Goal: Navigation & Orientation: Find specific page/section

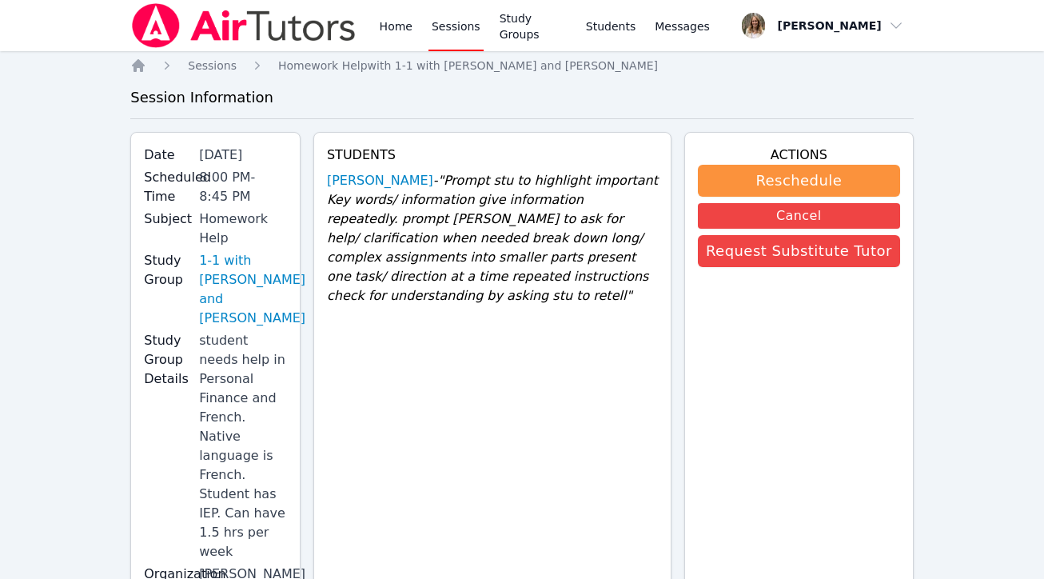
click at [448, 30] on link "Sessions" at bounding box center [456, 25] width 55 height 51
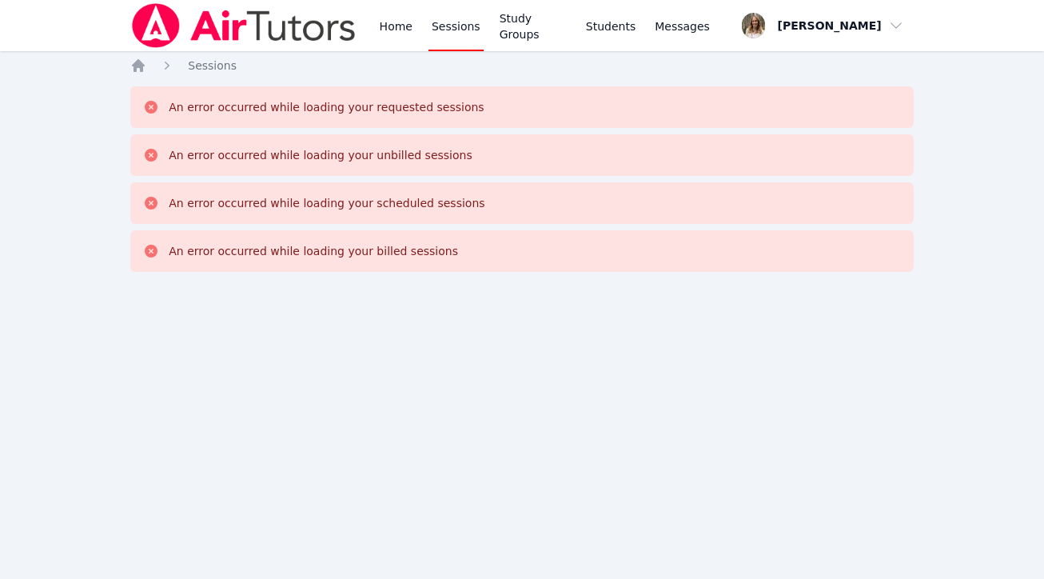
click at [331, 114] on div "An error occurred while loading your requested sessions" at bounding box center [326, 107] width 315 height 16
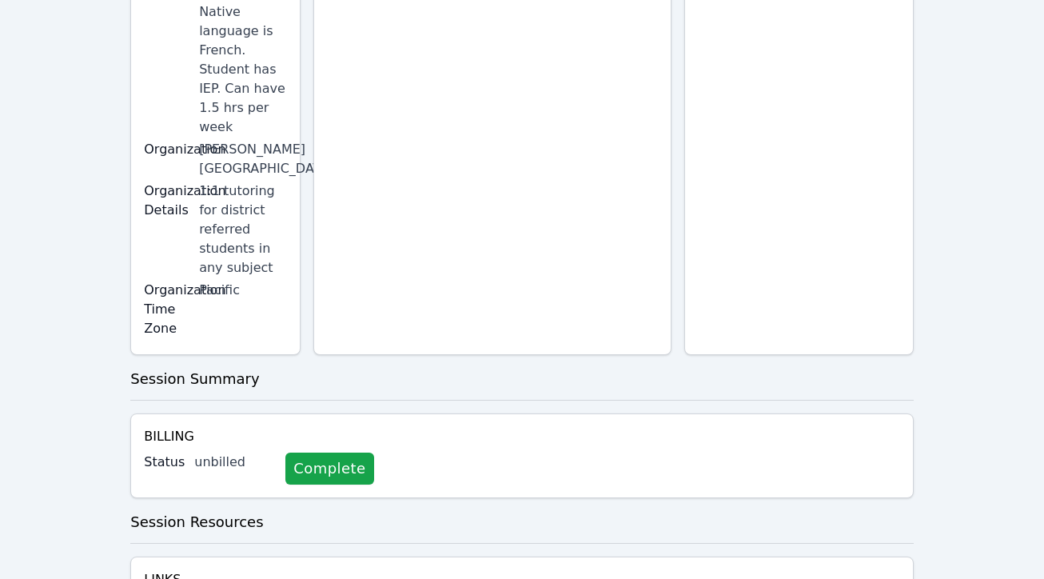
scroll to position [436, 0]
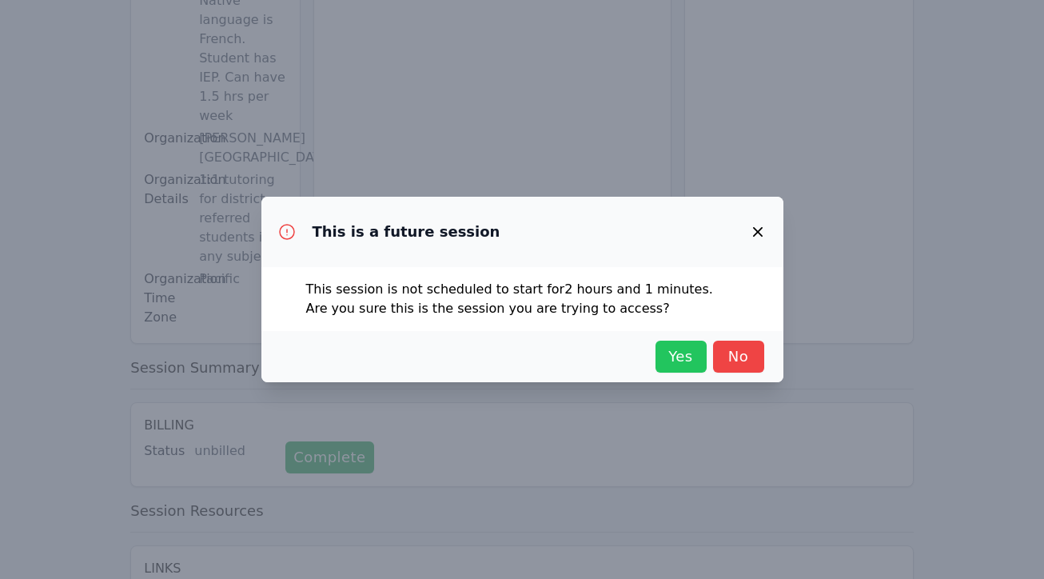
click at [667, 357] on span "Yes" at bounding box center [681, 356] width 35 height 22
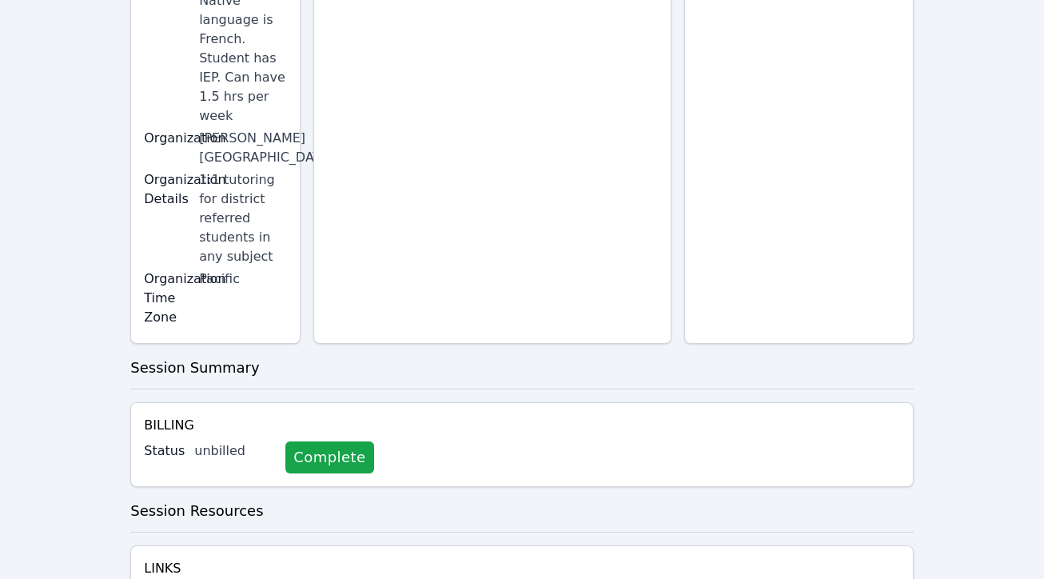
scroll to position [0, 0]
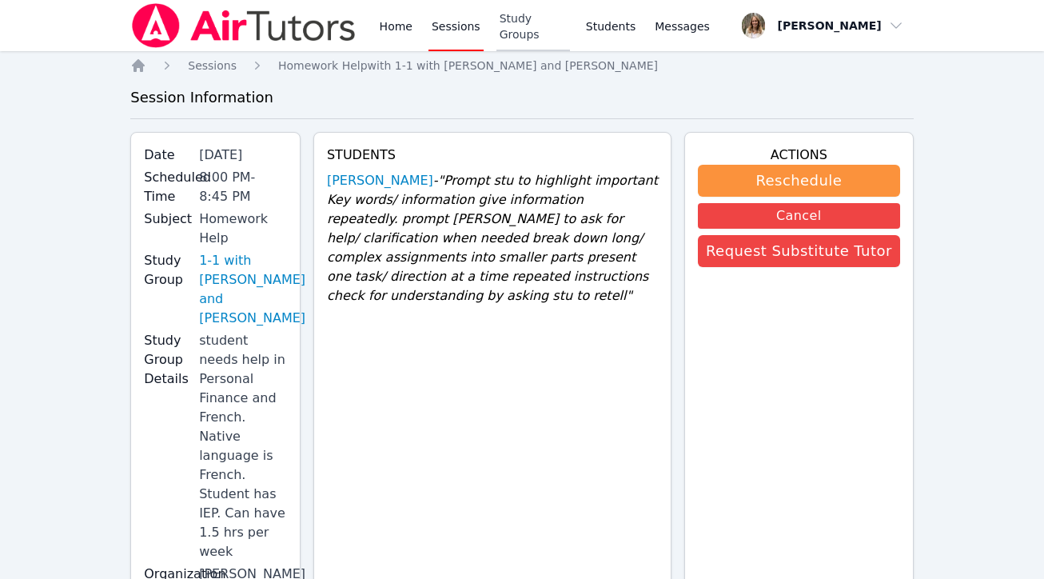
click at [537, 25] on link "Study Groups" at bounding box center [534, 25] width 74 height 51
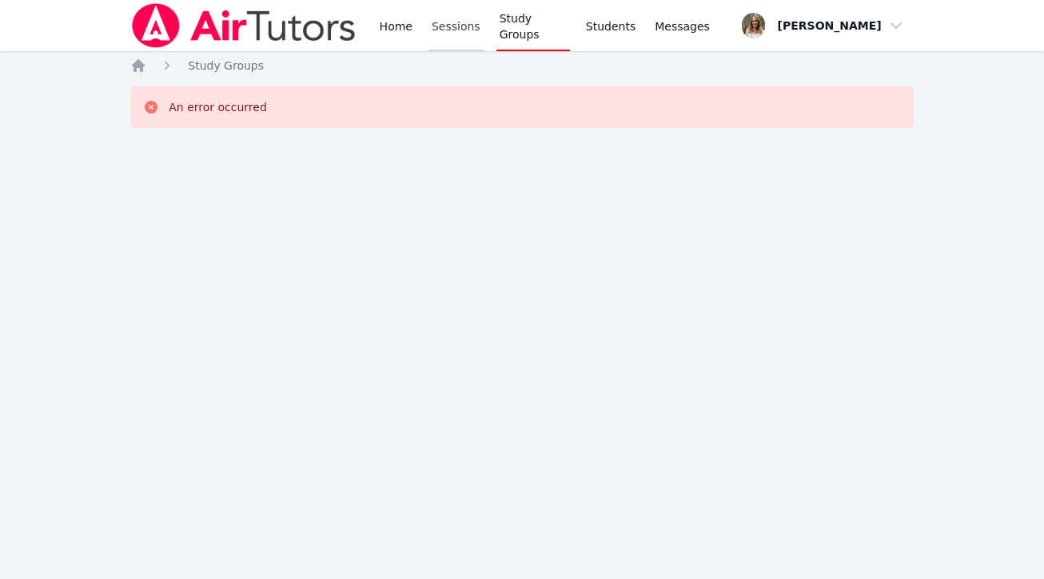
click at [465, 27] on link "Sessions" at bounding box center [456, 25] width 55 height 51
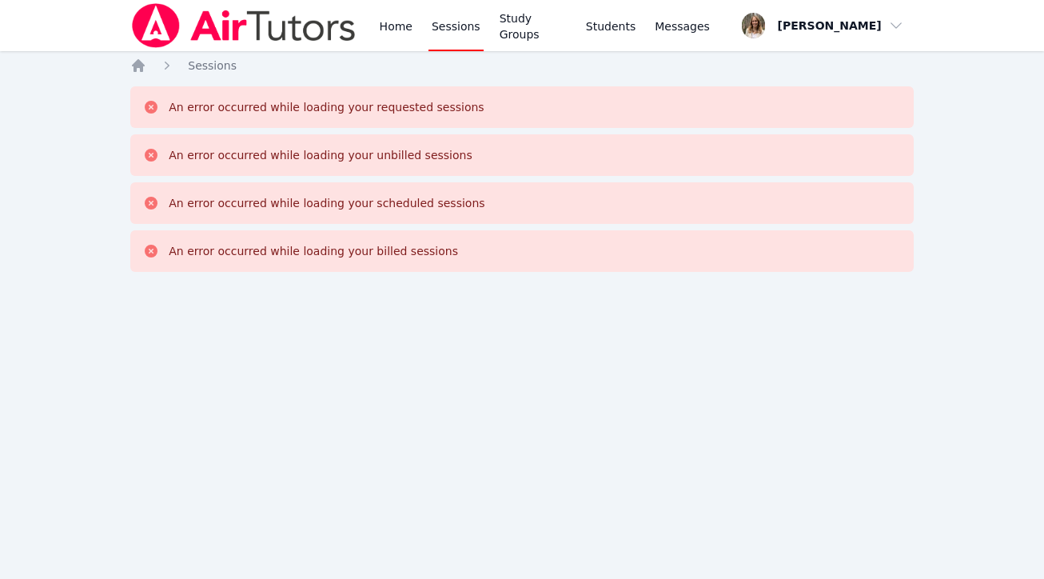
click at [465, 27] on link "Sessions" at bounding box center [456, 25] width 55 height 51
click at [409, 30] on link "Home" at bounding box center [396, 25] width 39 height 51
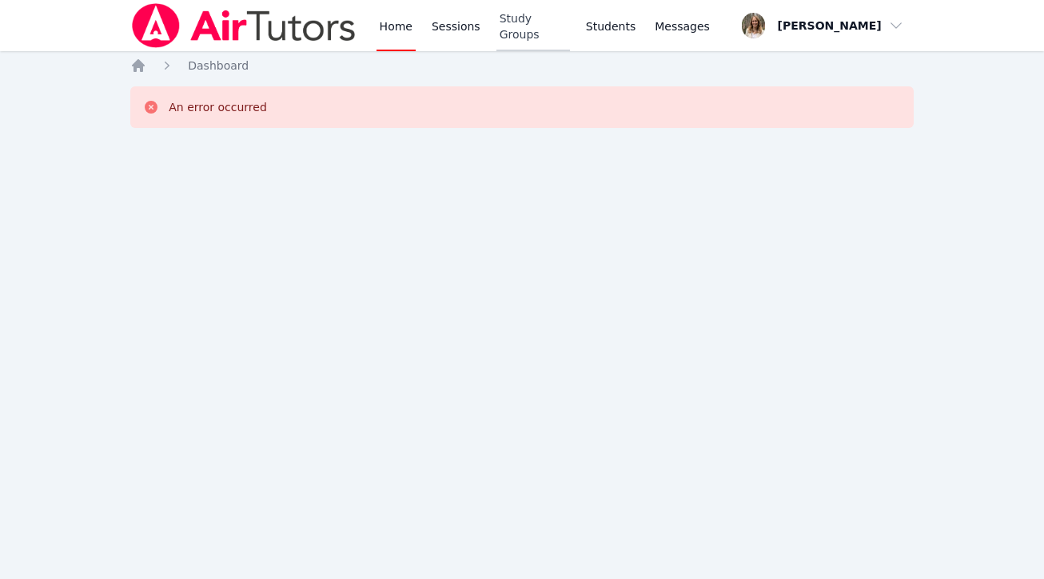
click at [526, 38] on link "Study Groups" at bounding box center [534, 25] width 74 height 51
click at [599, 34] on link "Students" at bounding box center [611, 25] width 56 height 51
click at [683, 22] on span "Messages" at bounding box center [682, 26] width 55 height 16
click at [404, 31] on link "Home" at bounding box center [396, 25] width 39 height 51
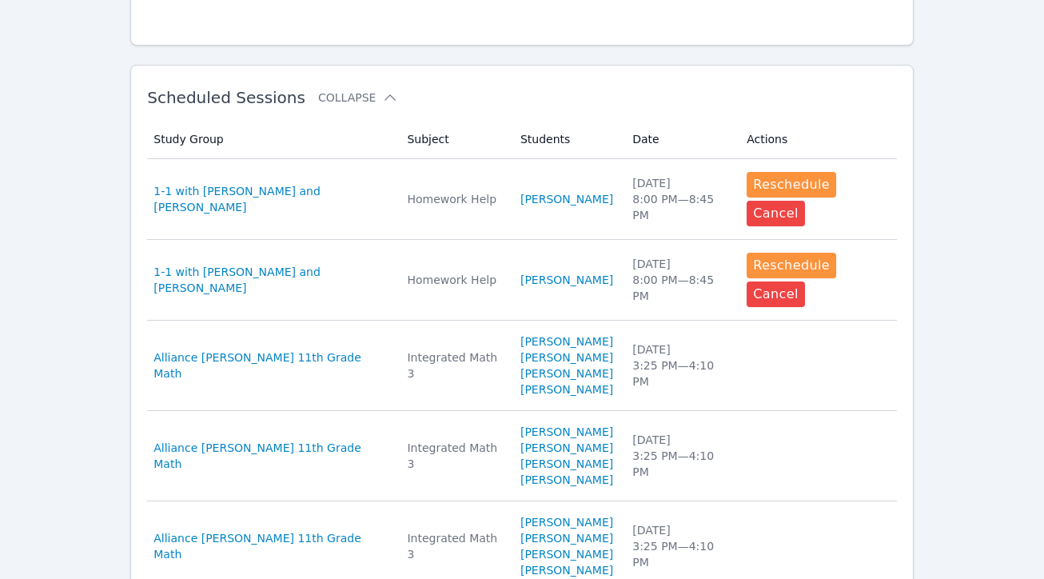
scroll to position [424, 0]
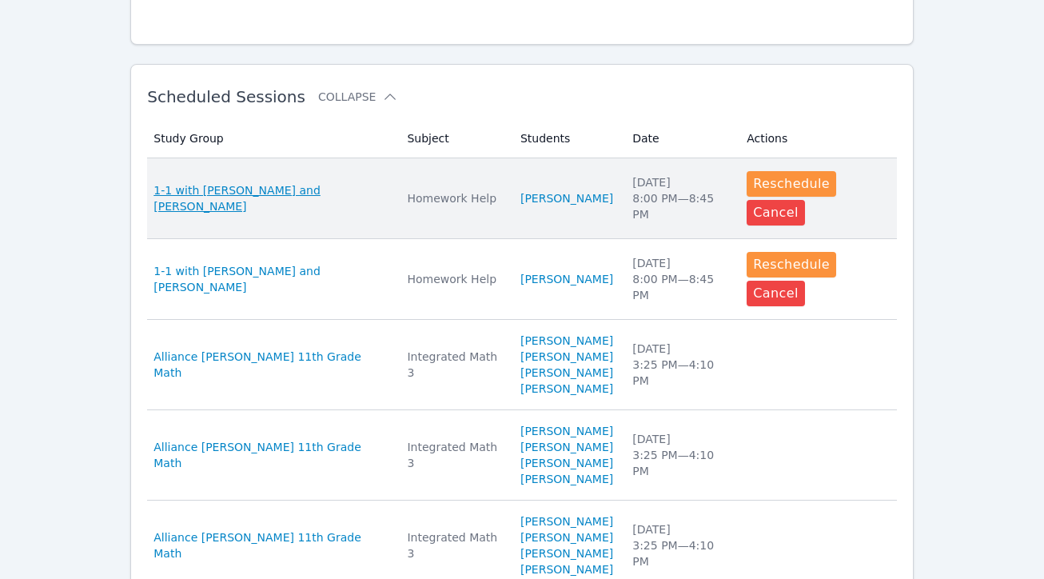
click at [302, 188] on span "1-1 with [PERSON_NAME] and [PERSON_NAME]" at bounding box center [271, 198] width 234 height 32
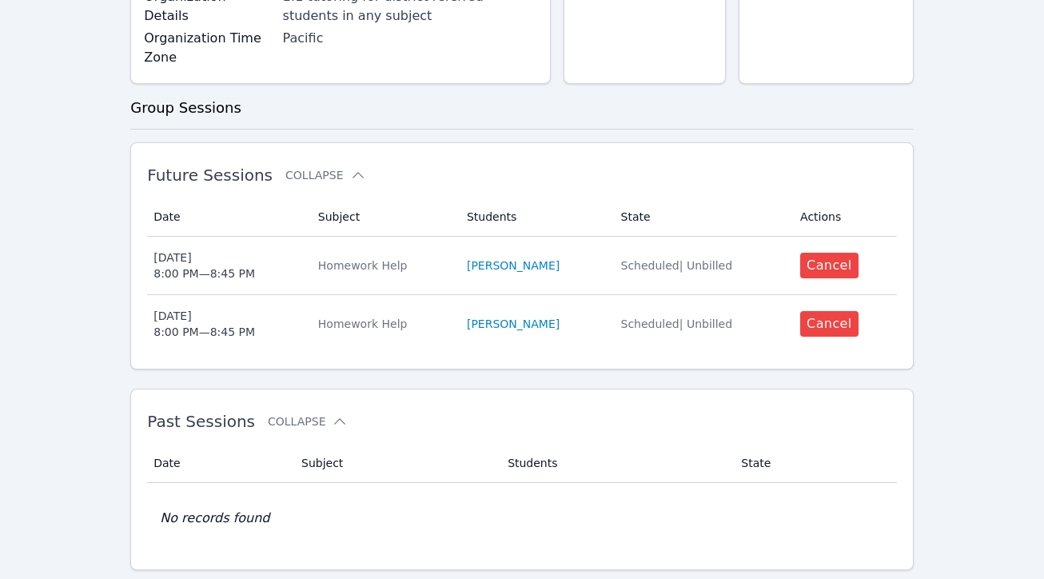
scroll to position [324, 0]
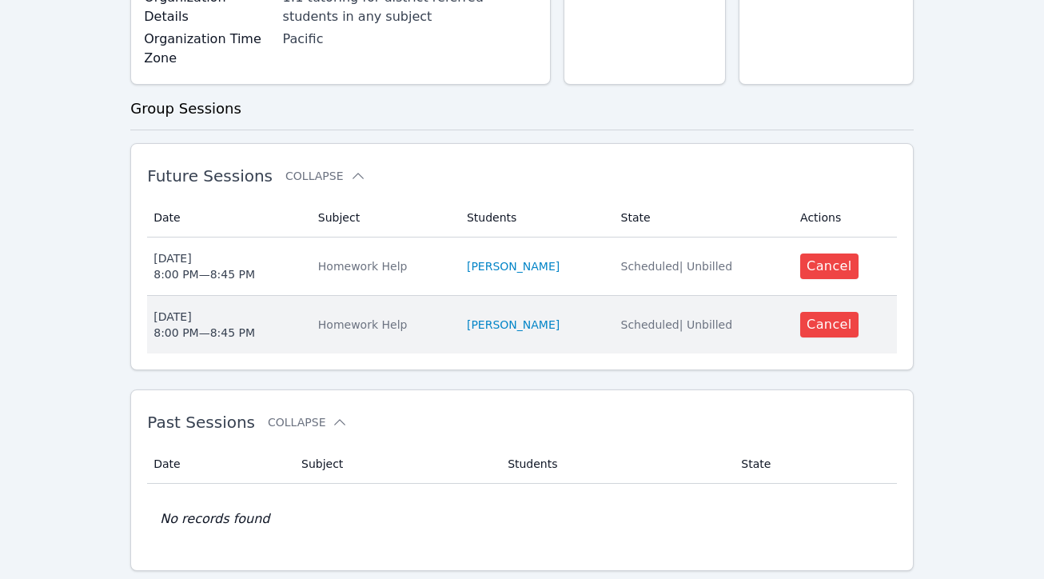
click at [239, 309] on div "Mon Sep 8 8:00 PM — 8:45 PM" at bounding box center [205, 325] width 102 height 32
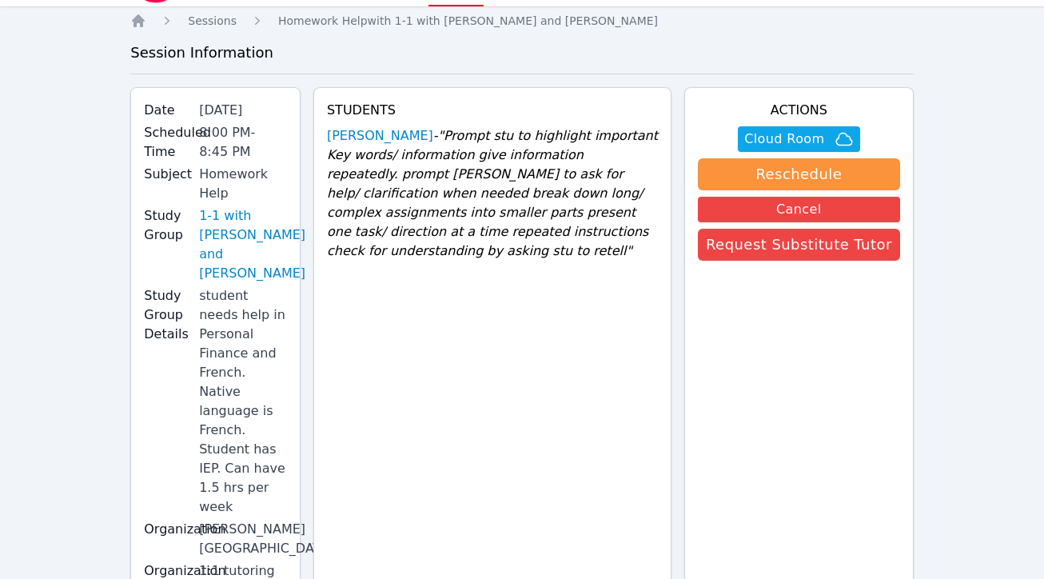
scroll to position [52, 0]
